Goal: Check status: Check status

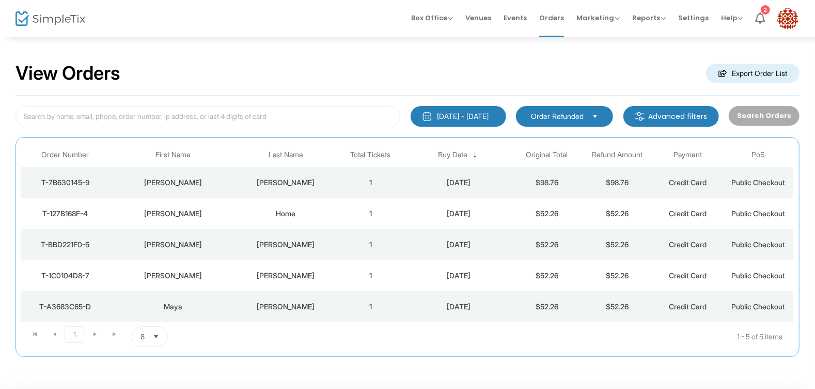
click at [271, 276] on div "[PERSON_NAME]" at bounding box center [286, 275] width 94 height 10
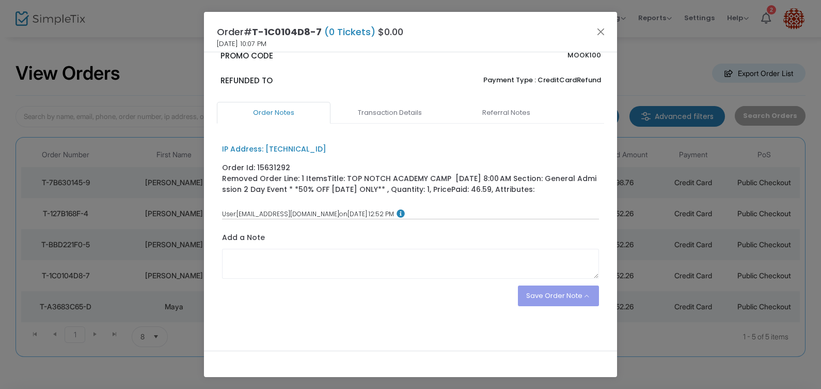
scroll to position [178, 0]
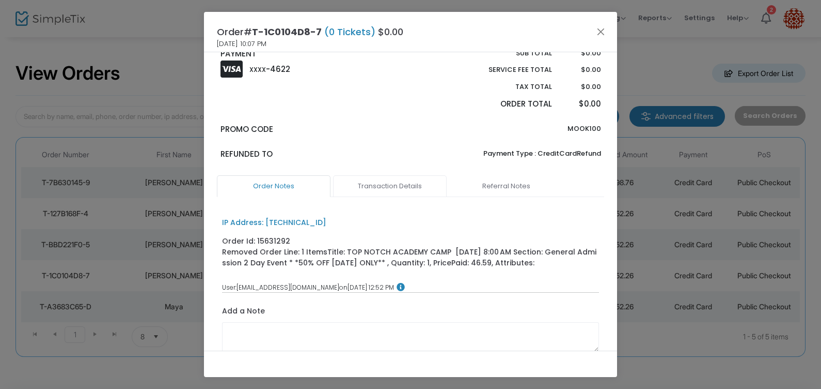
click at [397, 182] on link "Transaction Details" at bounding box center [390, 186] width 114 height 22
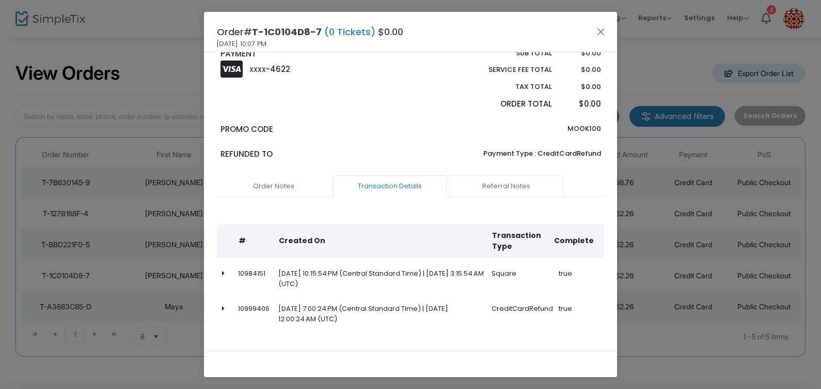
click at [493, 179] on link "Referral Notes" at bounding box center [506, 186] width 114 height 22
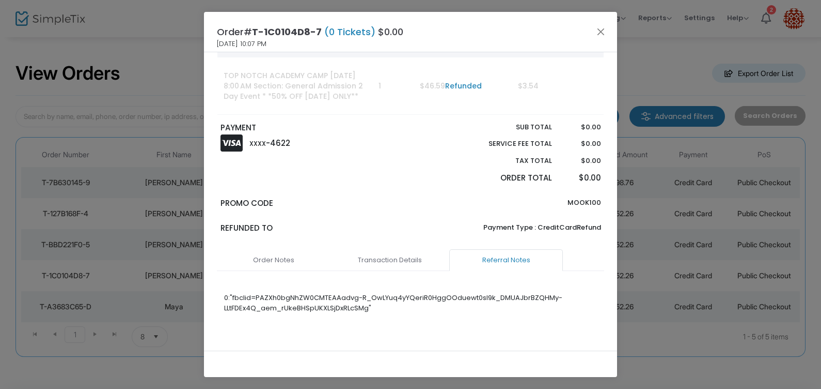
scroll to position [107, 0]
click at [257, 264] on link "Order Notes" at bounding box center [274, 260] width 114 height 22
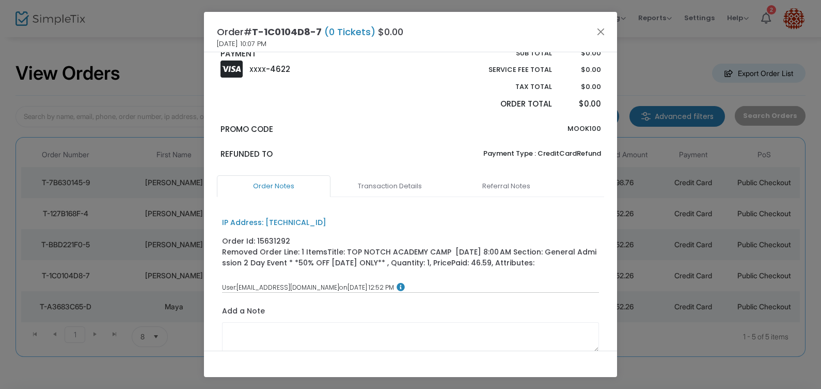
scroll to position [0, 0]
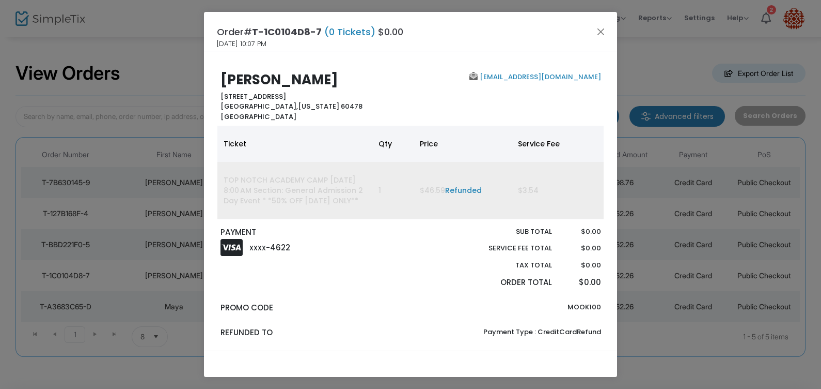
click at [463, 189] on link "Refunded" at bounding box center [463, 190] width 37 height 10
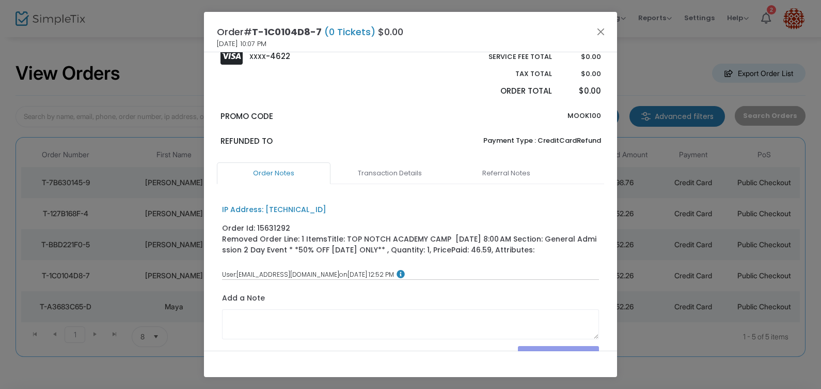
scroll to position [252, 0]
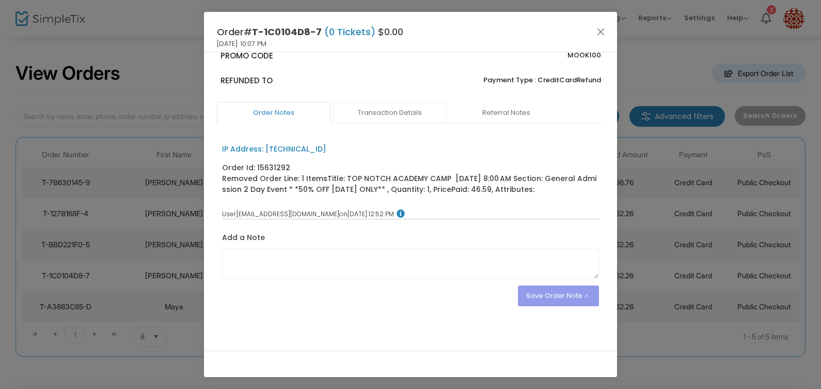
click at [389, 111] on link "Transaction Details" at bounding box center [390, 113] width 114 height 22
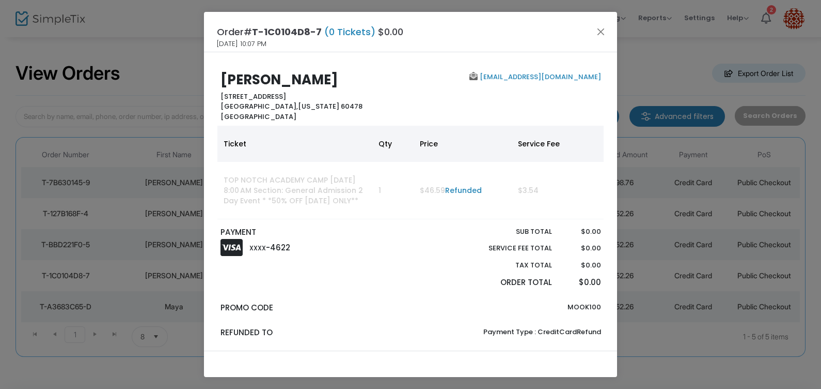
scroll to position [196, 0]
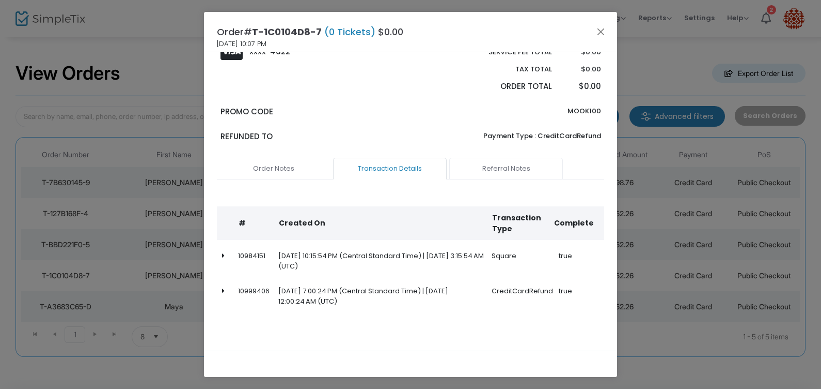
click at [486, 169] on link "Referral Notes" at bounding box center [506, 169] width 114 height 22
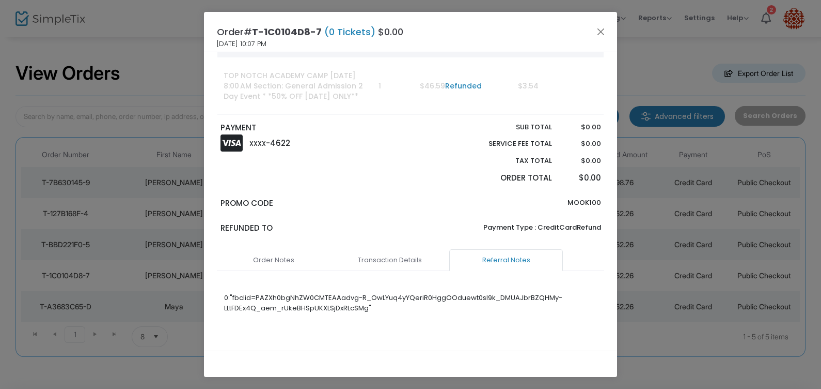
scroll to position [107, 0]
click at [285, 253] on link "Order Notes" at bounding box center [274, 260] width 114 height 22
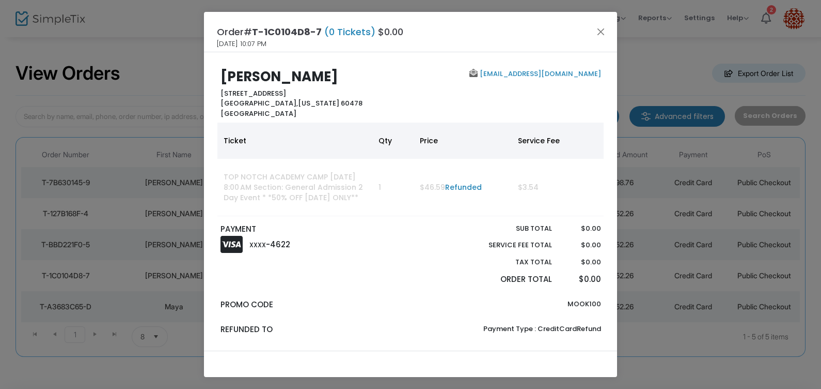
scroll to position [0, 0]
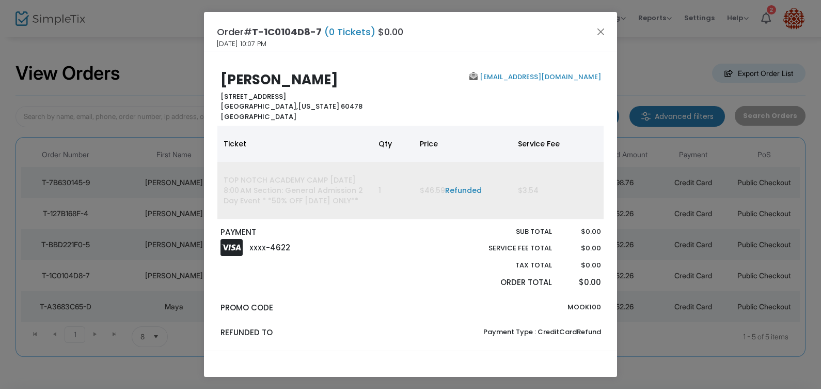
click at [309, 195] on td "TOP NOTCH ACADEMY CAMP [DATE] 8:00 AM Section: General Admission 2 Day Event * …" at bounding box center [295, 190] width 155 height 57
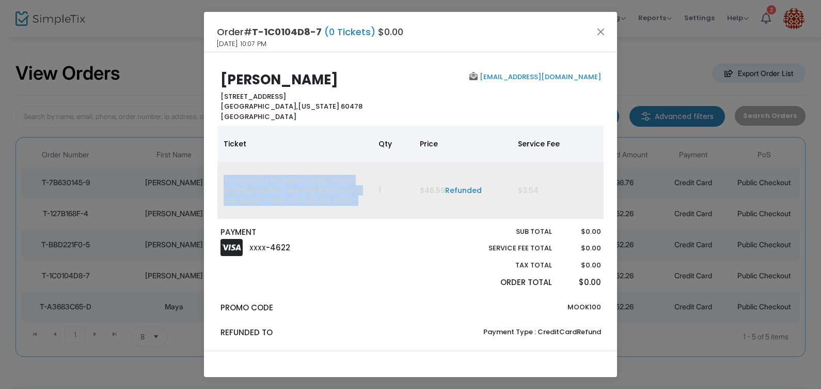
click at [309, 195] on td "TOP NOTCH ACADEMY CAMP [DATE] 8:00 AM Section: General Admission 2 Day Event * …" at bounding box center [295, 190] width 155 height 57
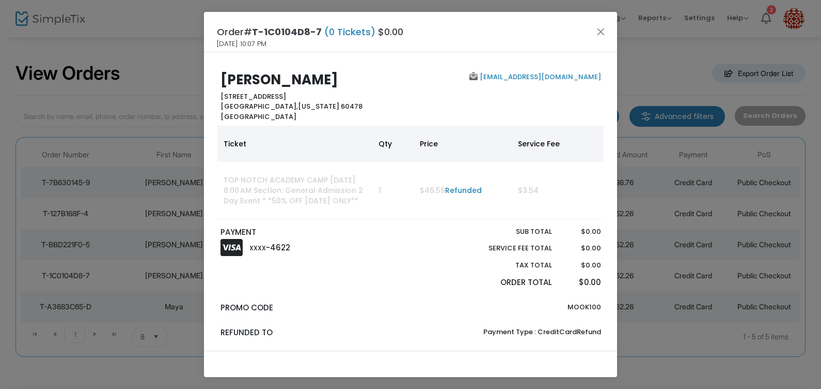
click at [537, 77] on link "[EMAIL_ADDRESS][DOMAIN_NAME]" at bounding box center [539, 77] width 123 height 10
click at [602, 28] on button "Close" at bounding box center [601, 31] width 13 height 13
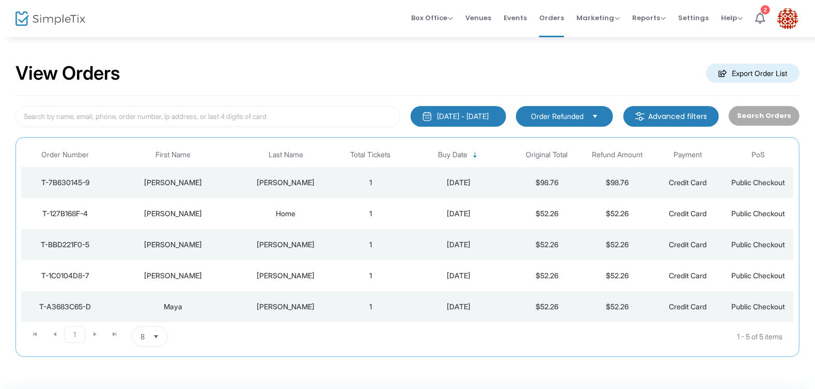
click at [298, 272] on div "[PERSON_NAME]" at bounding box center [286, 275] width 94 height 10
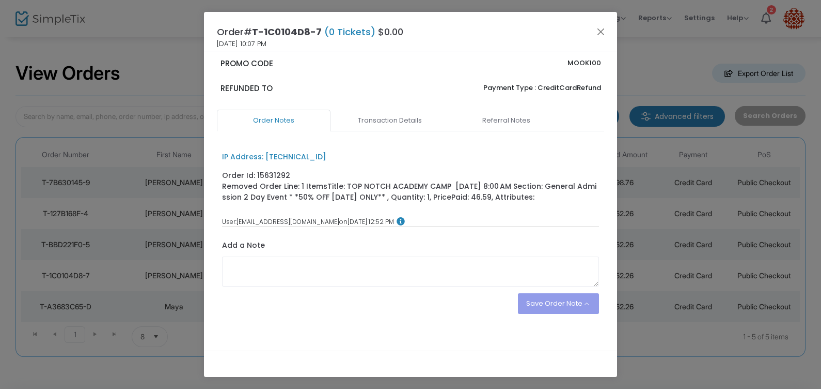
scroll to position [252, 0]
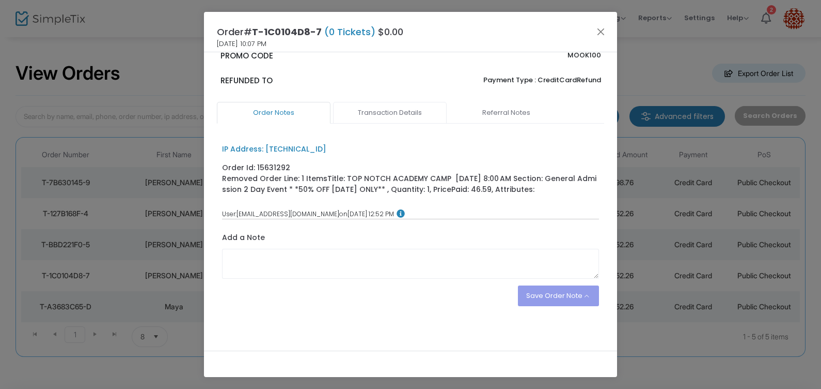
click at [378, 121] on link "Transaction Details" at bounding box center [390, 113] width 114 height 22
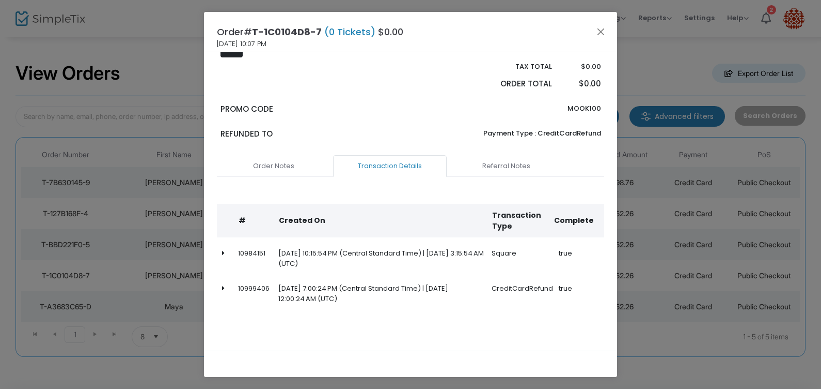
scroll to position [196, 0]
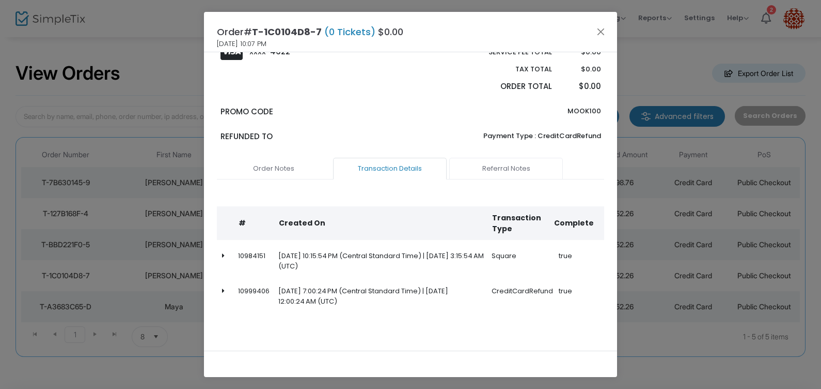
click at [509, 165] on link "Referral Notes" at bounding box center [506, 169] width 114 height 22
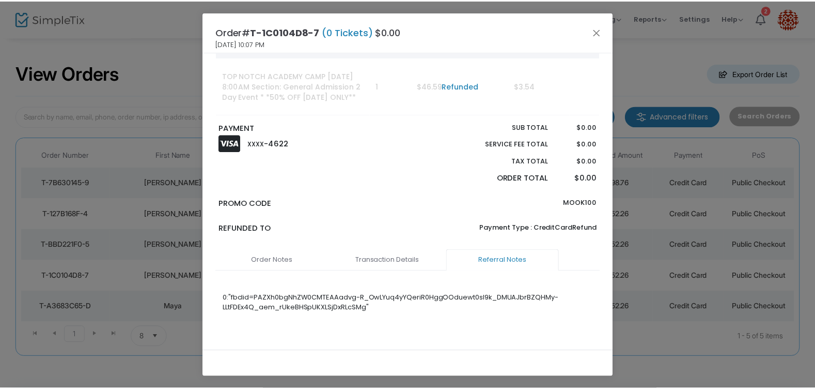
scroll to position [107, 0]
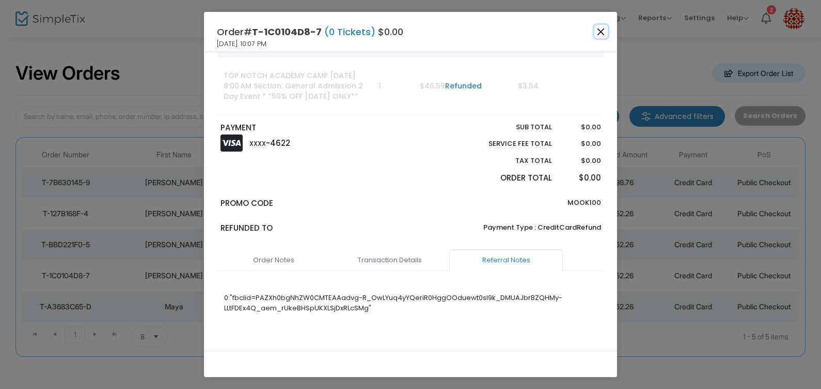
click at [602, 33] on button "Close" at bounding box center [601, 31] width 13 height 13
